Goal: Contribute content: Add original content to the website for others to see

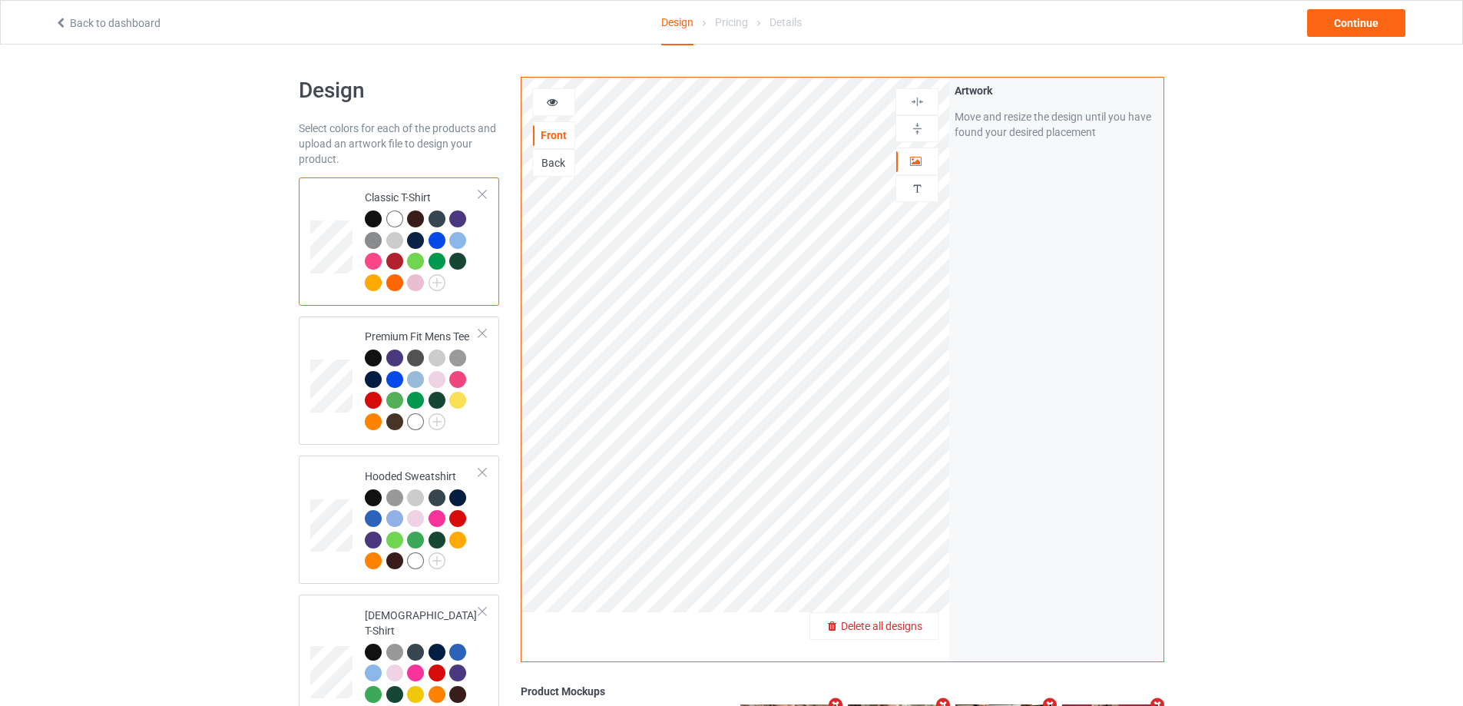
click at [914, 622] on span "Delete all designs" at bounding box center [881, 626] width 81 height 12
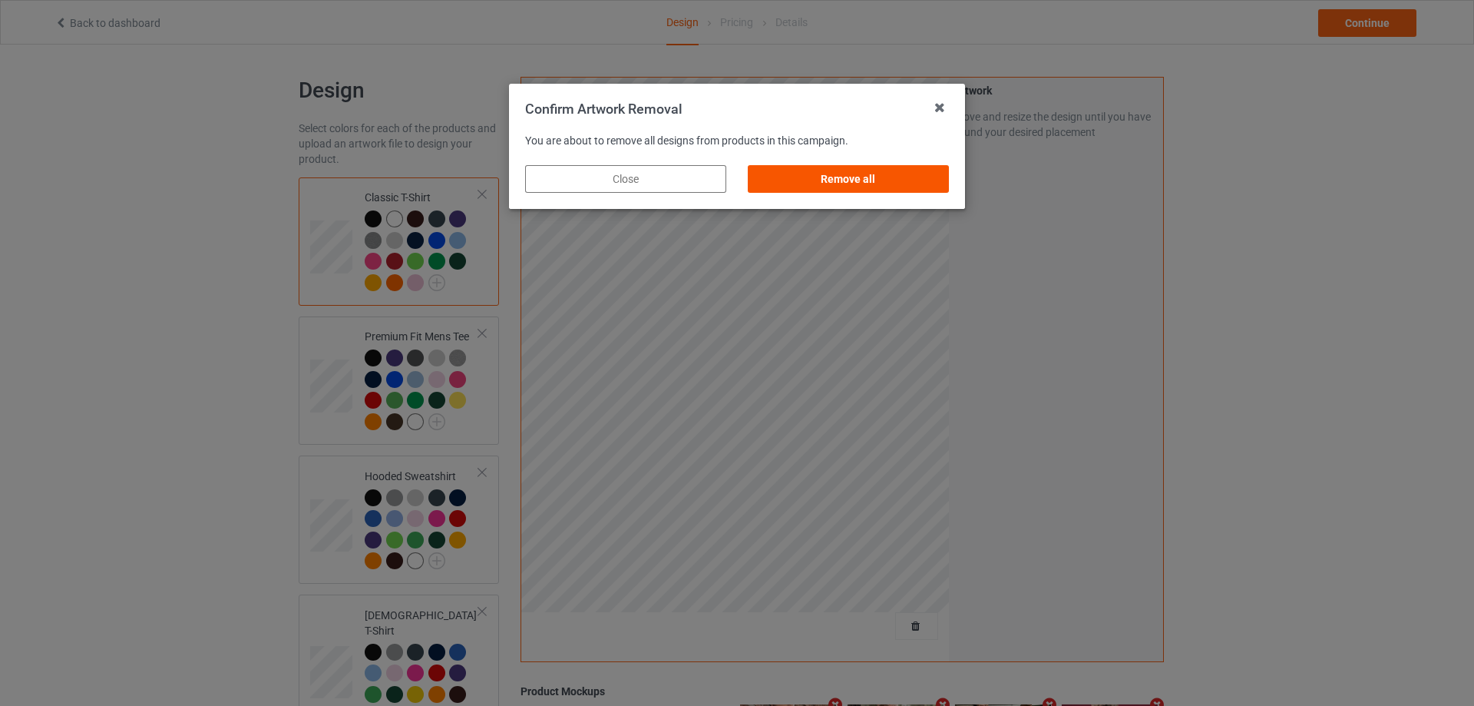
click at [844, 186] on div "Remove all" at bounding box center [848, 179] width 201 height 28
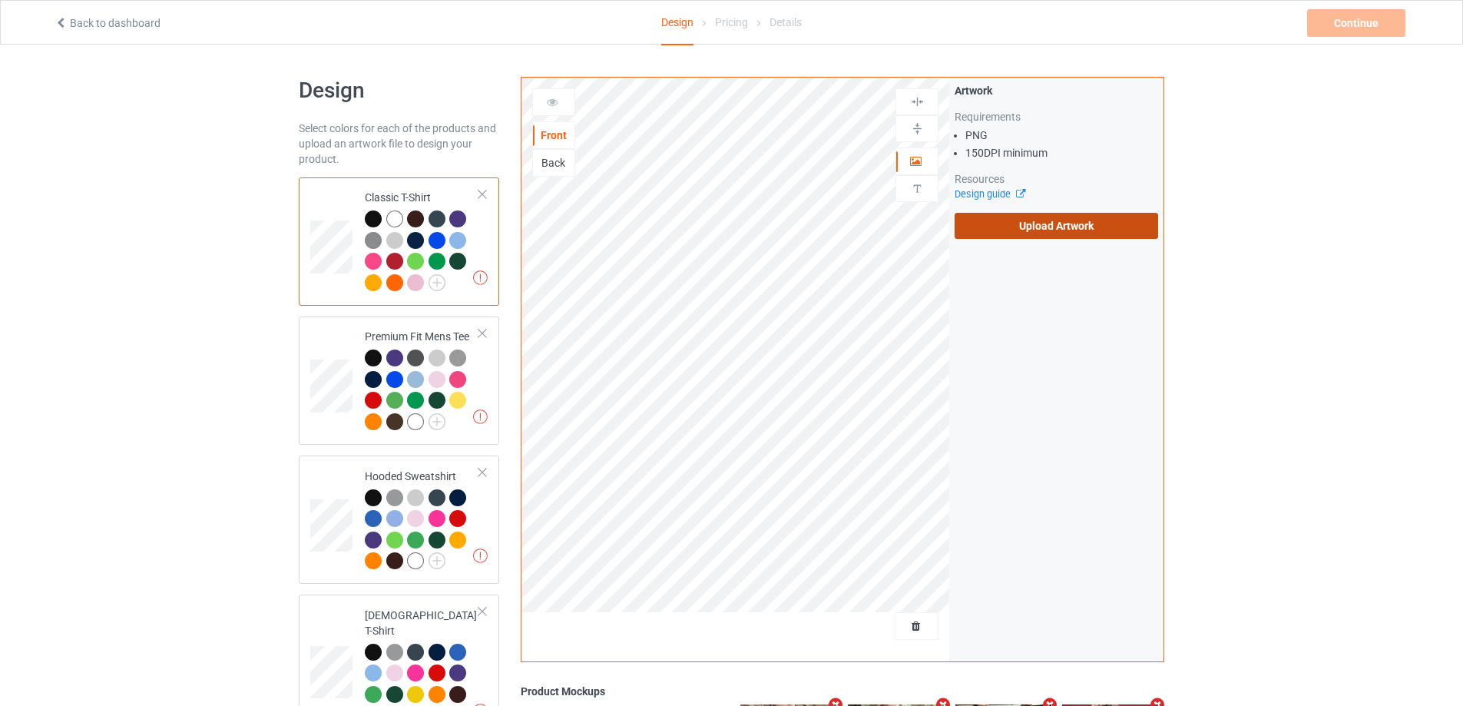
click at [1052, 220] on label "Upload Artwork" at bounding box center [1055, 226] width 203 height 26
click at [0, 0] on input "Upload Artwork" at bounding box center [0, 0] width 0 height 0
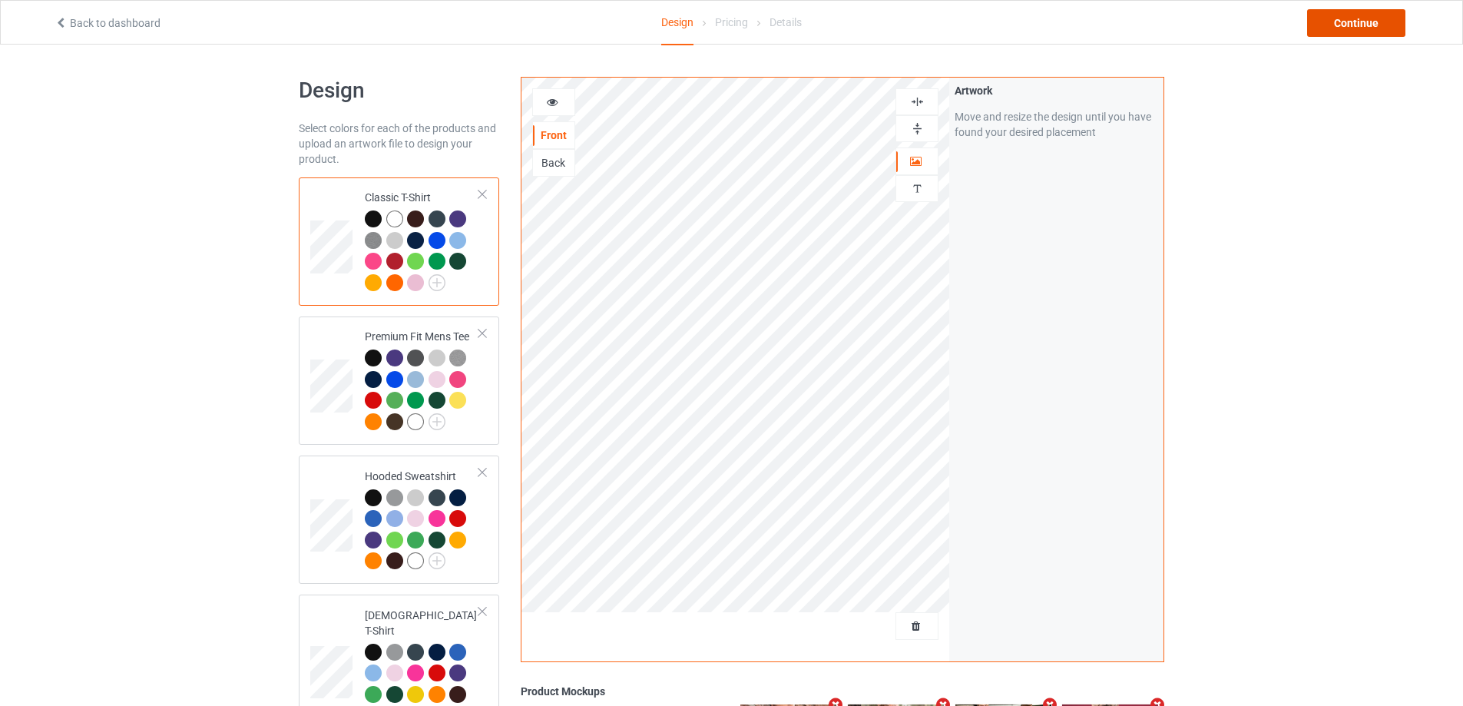
click at [1374, 21] on div "Continue" at bounding box center [1356, 23] width 98 height 28
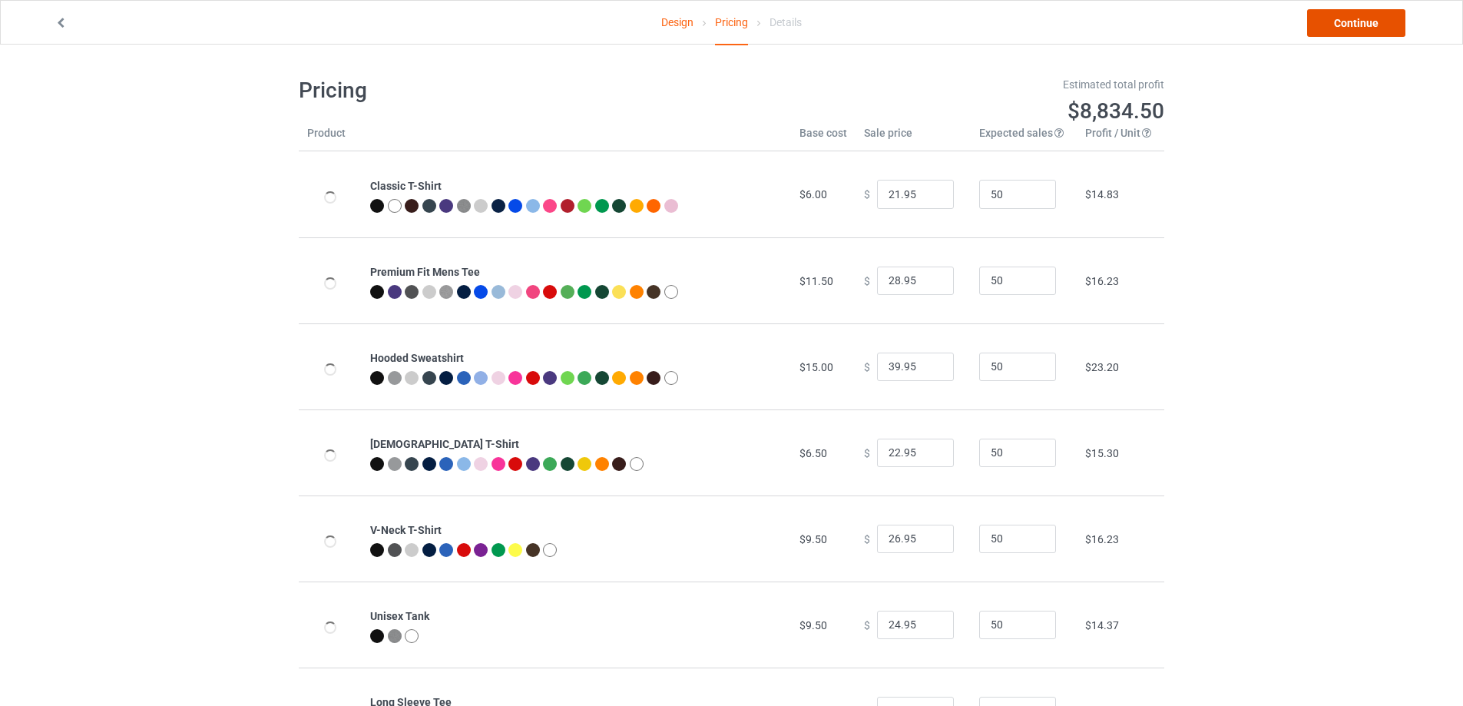
click at [1372, 22] on link "Continue" at bounding box center [1356, 23] width 98 height 28
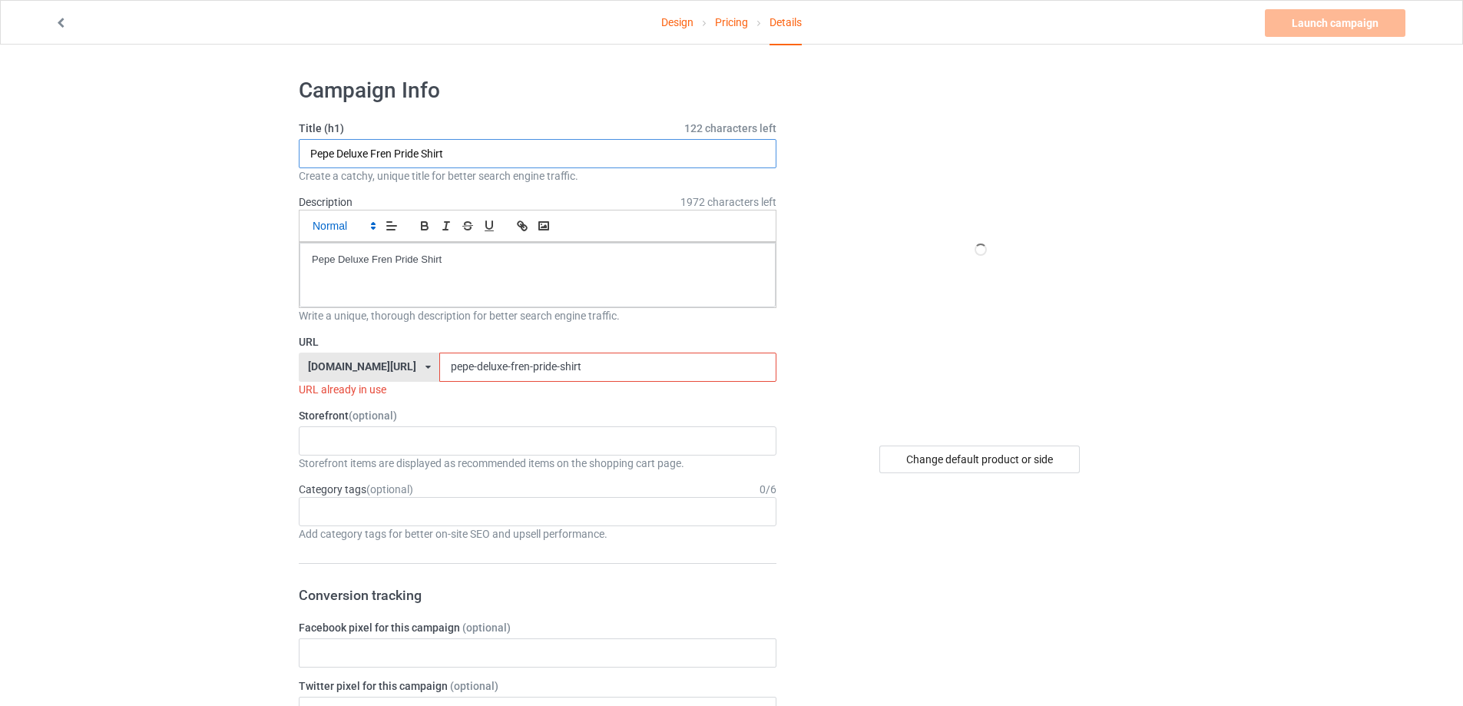
drag, startPoint x: 466, startPoint y: 164, endPoint x: 318, endPoint y: 225, distance: 160.4
paste input "6 or 9 We're All Having Fun s"
type input "6 or 9 We're All Having Fun shirt"
drag, startPoint x: 468, startPoint y: 256, endPoint x: 254, endPoint y: 254, distance: 213.5
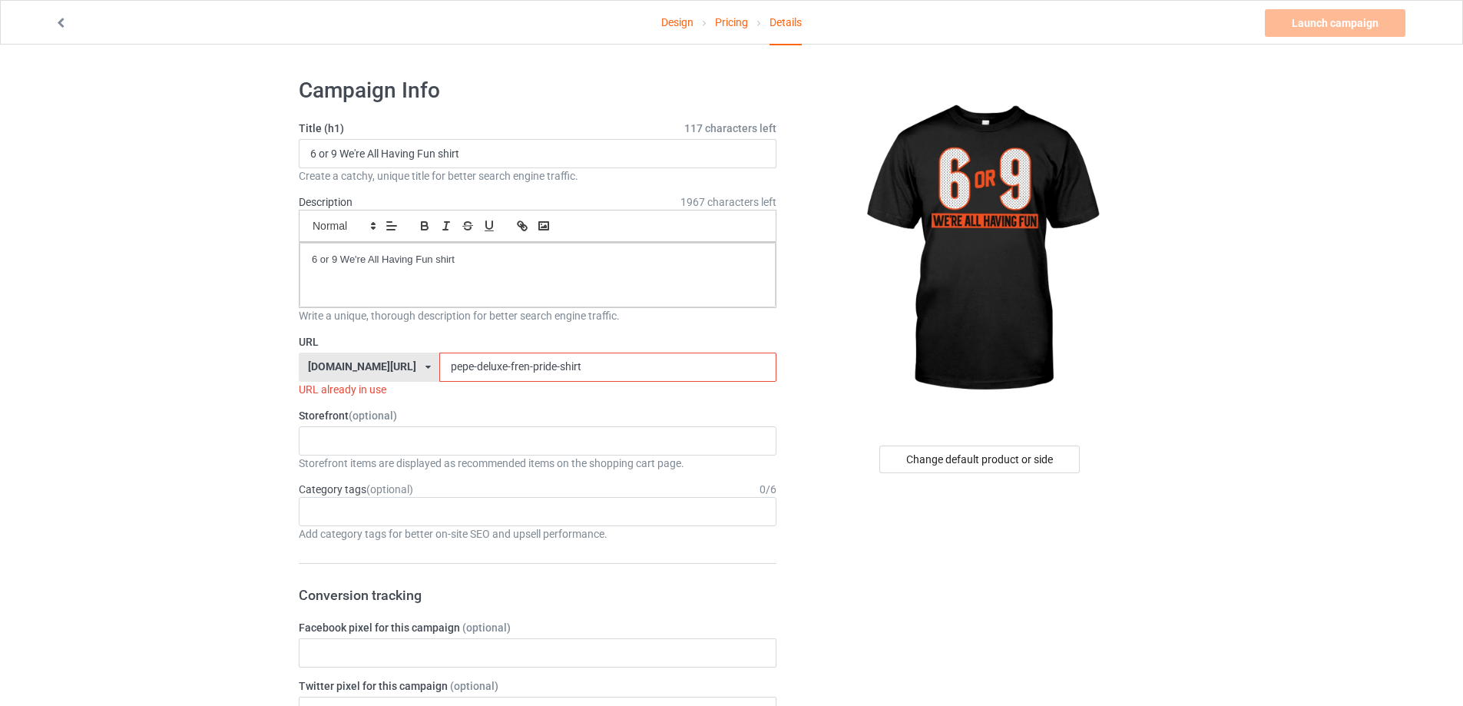
drag, startPoint x: 563, startPoint y: 369, endPoint x: 302, endPoint y: 369, distance: 261.1
click at [302, 369] on div "[DOMAIN_NAME][URL] [DOMAIN_NAME][URL] [DOMAIN_NAME][URL] 5cd2f964b197f721e1cad2…" at bounding box center [538, 366] width 478 height 29
paste input "6-or-9-were-all-having-fun"
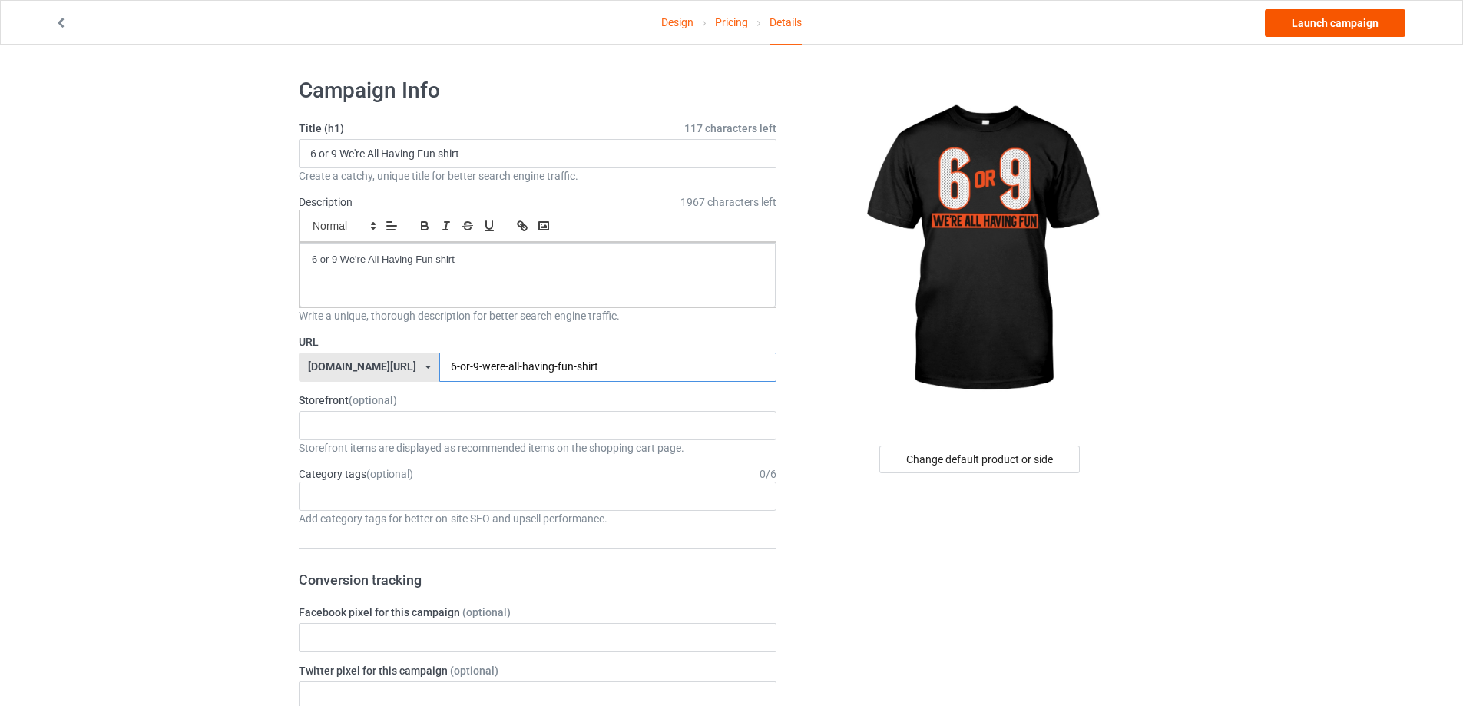
type input "6-or-9-were-all-having-fun-shirt"
click at [1371, 34] on link "Launch campaign" at bounding box center [1335, 23] width 141 height 28
